Goal: Information Seeking & Learning: Find contact information

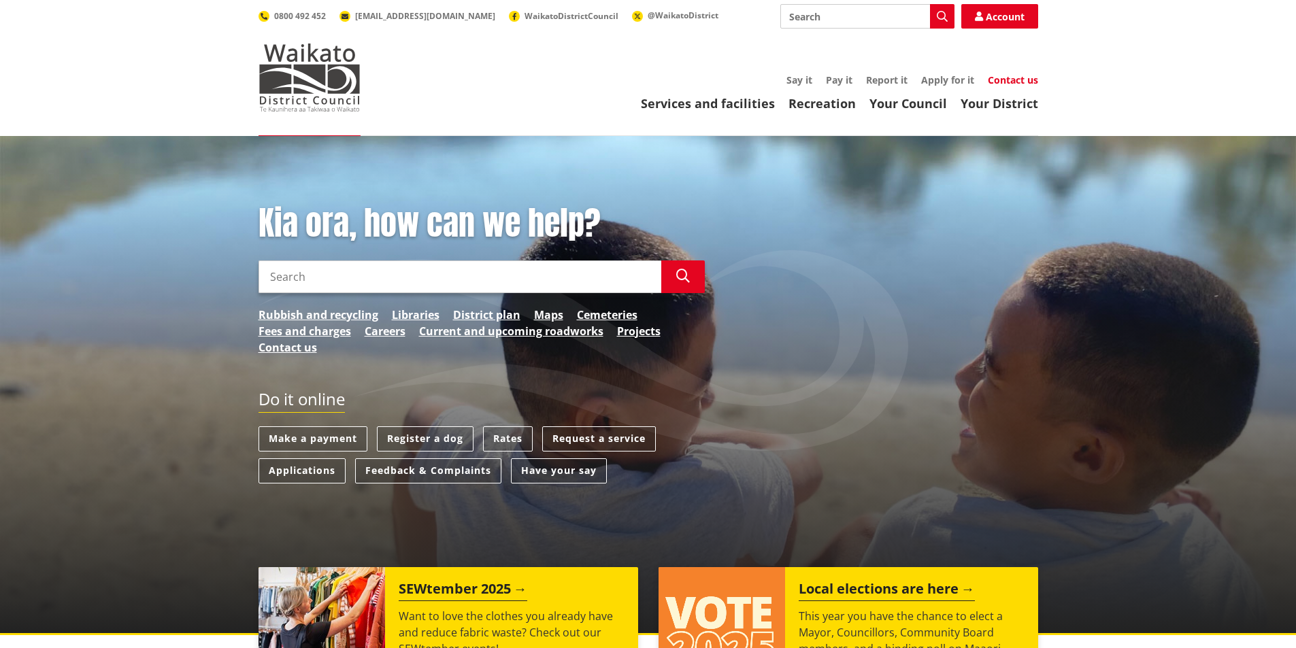
click at [1007, 76] on link "Contact us" at bounding box center [1013, 79] width 50 height 13
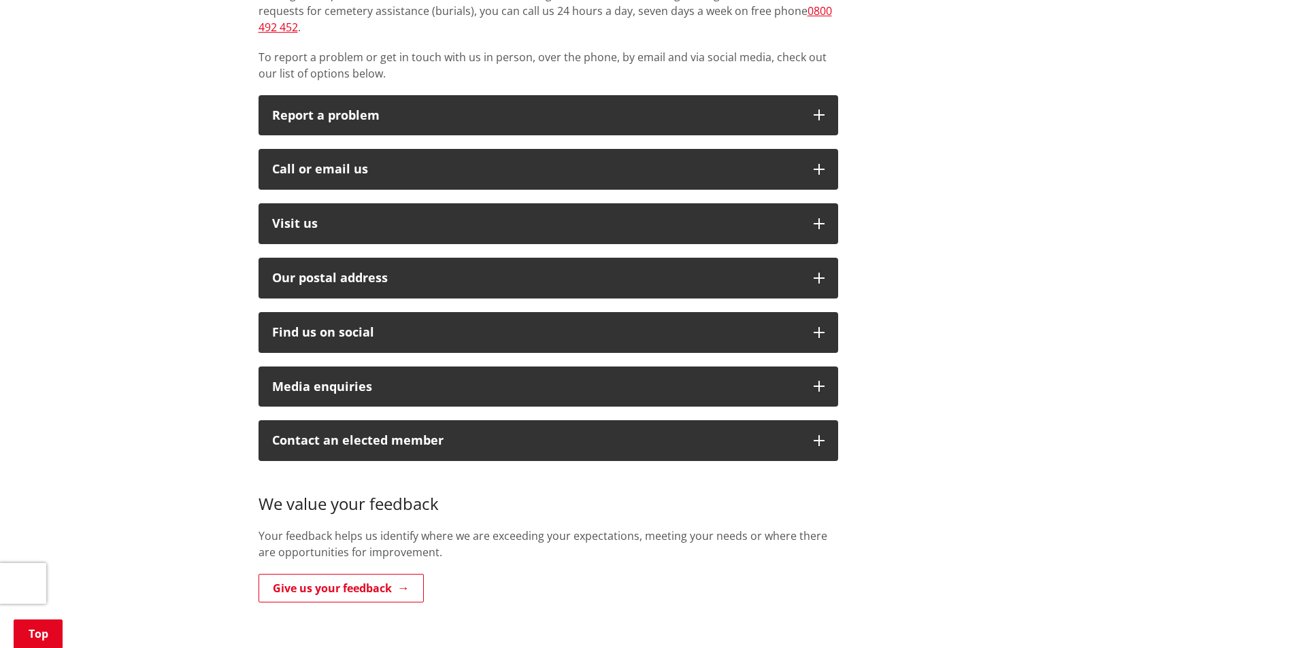
scroll to position [340, 0]
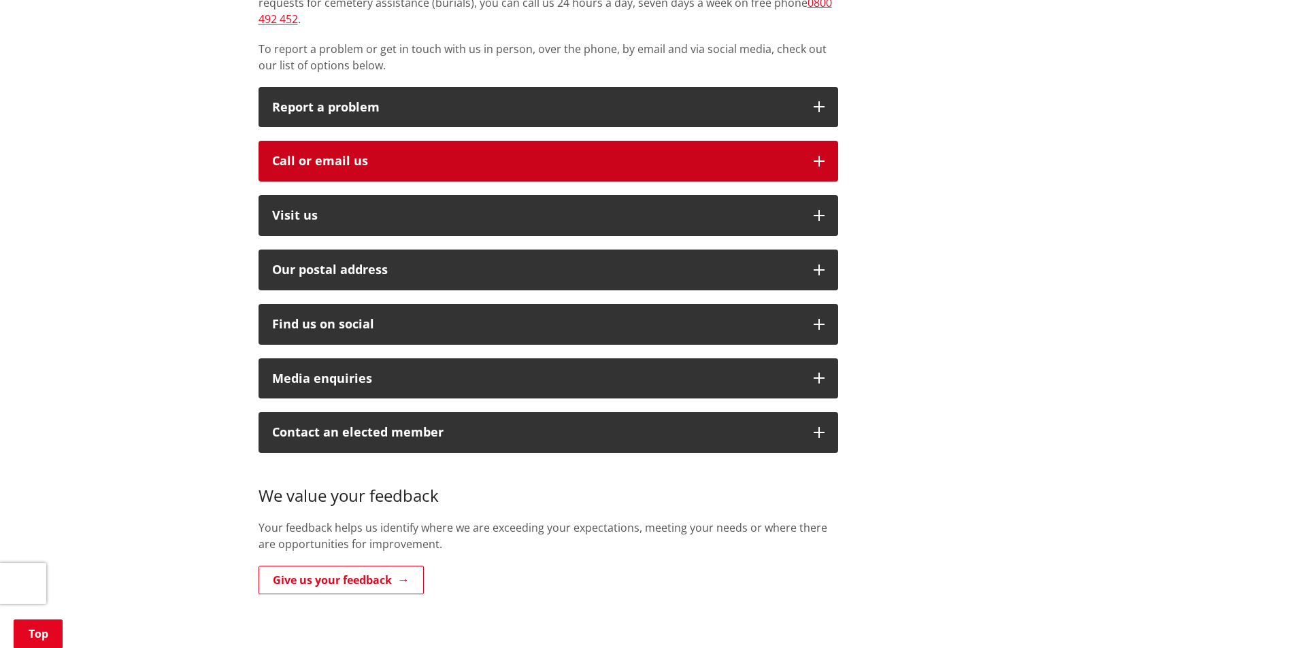
click at [435, 154] on div "Call or email us" at bounding box center [536, 161] width 528 height 14
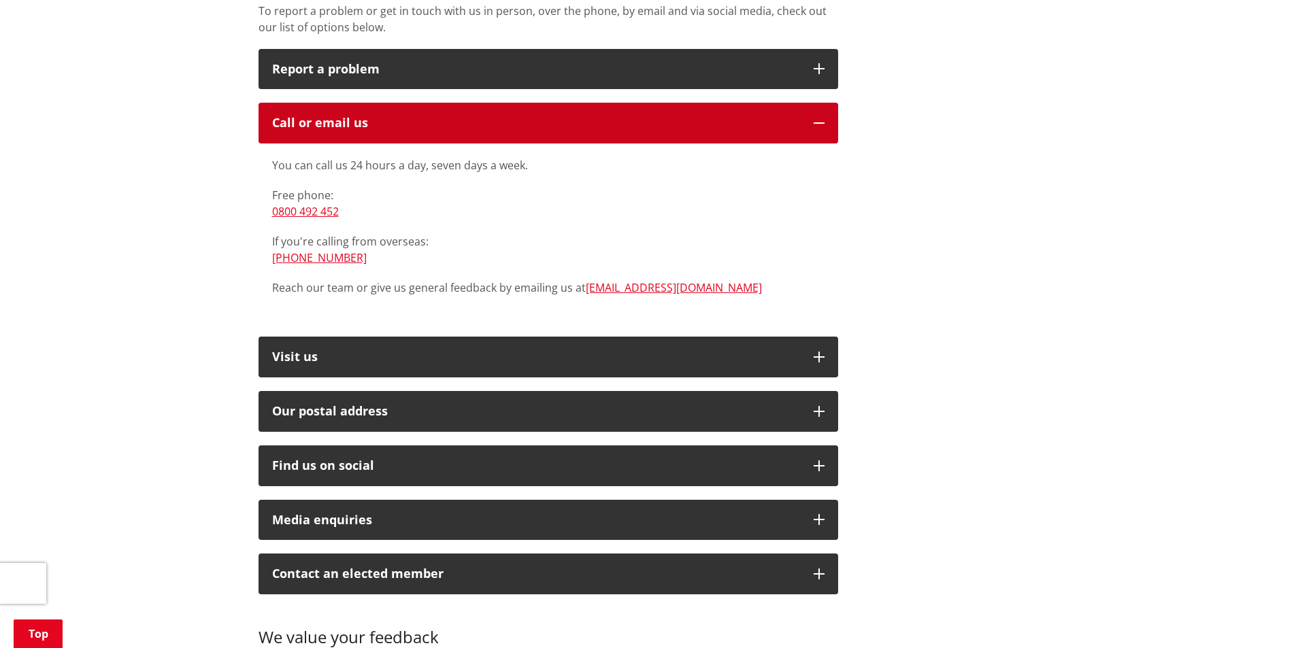
scroll to position [408, 0]
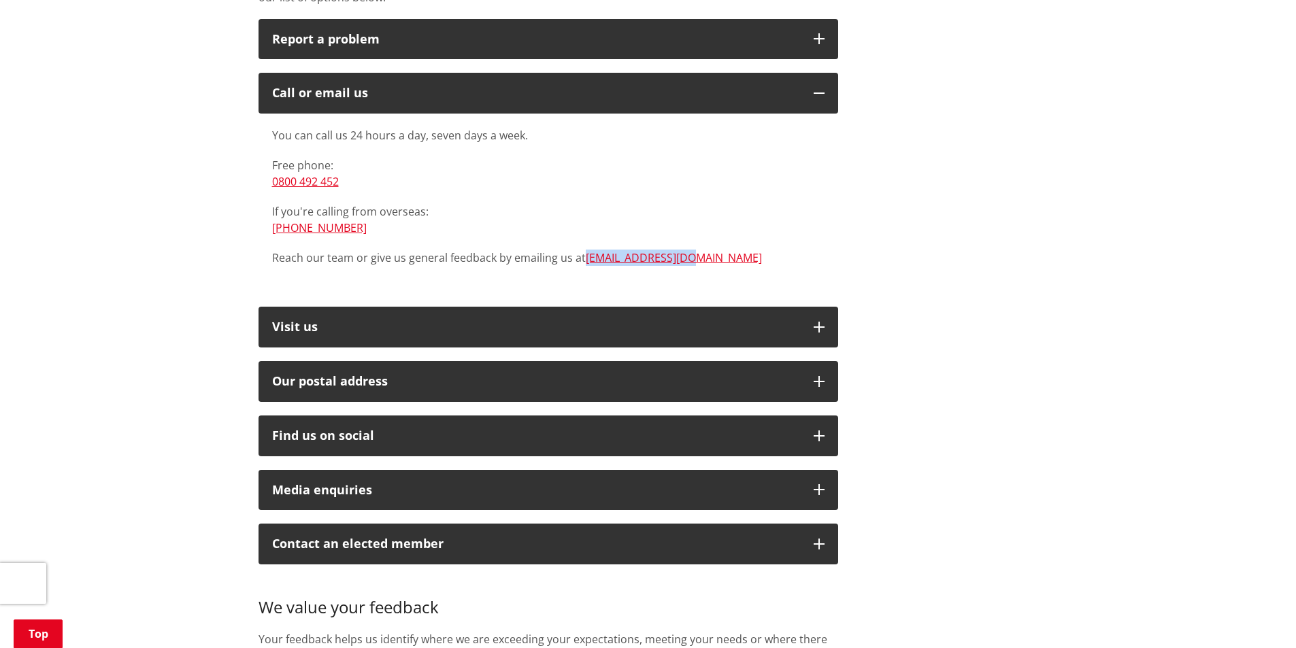
drag, startPoint x: 703, startPoint y: 243, endPoint x: 582, endPoint y: 248, distance: 120.5
click at [582, 250] on p "Reach our team or give us general feedback by emailing us at info@waidc.govt.nz" at bounding box center [548, 258] width 552 height 16
copy p "[EMAIL_ADDRESS][DOMAIN_NAME]"
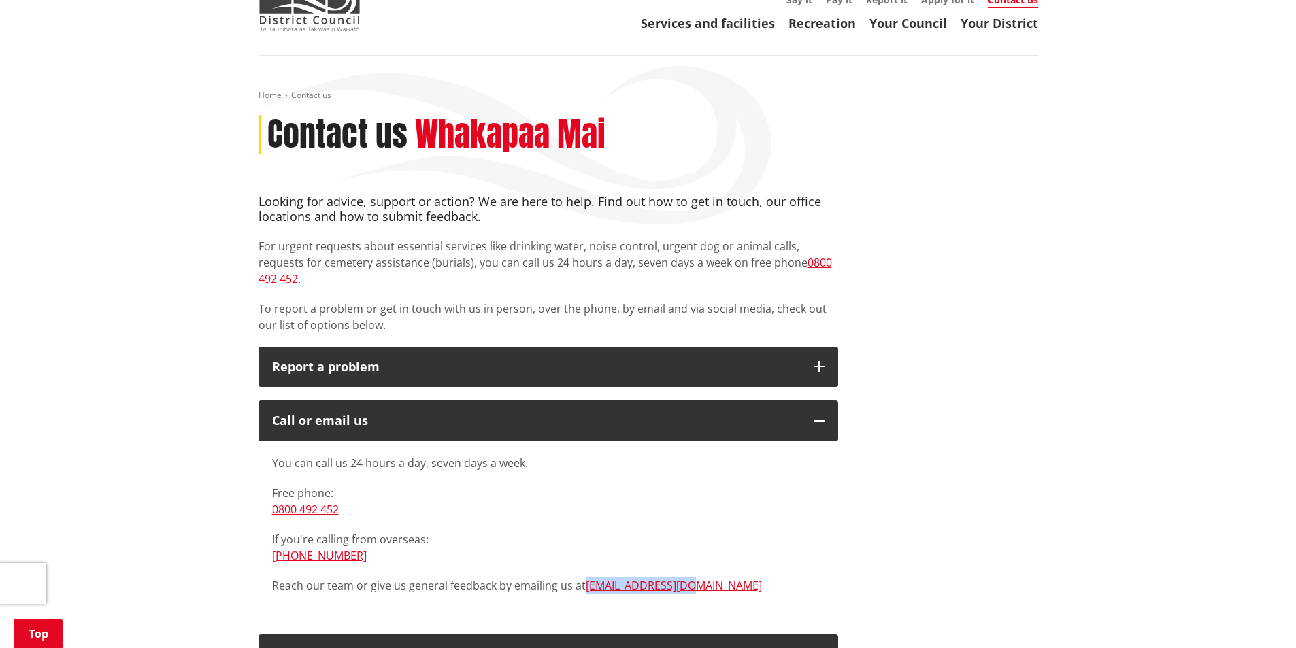
scroll to position [0, 0]
